Goal: Browse casually

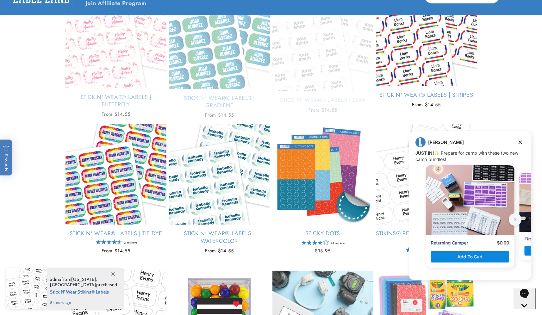
scroll to position [1314, 0]
